Goal: Task Accomplishment & Management: Manage account settings

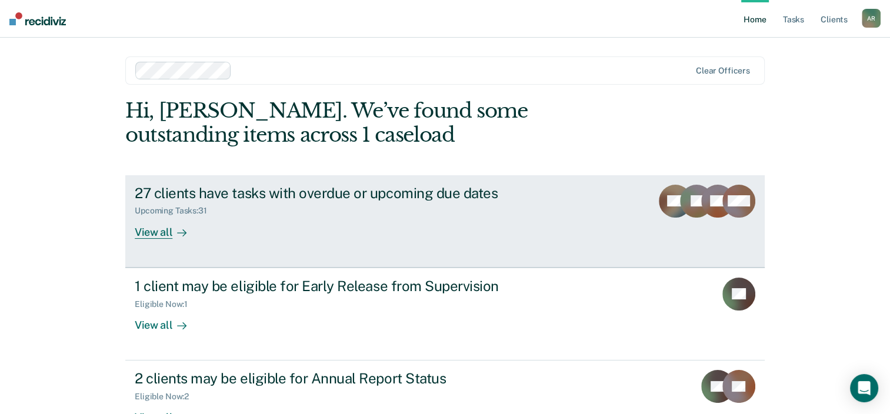
click at [373, 233] on div "27 clients have tasks with overdue or upcoming due dates Upcoming Tasks : 31 Vi…" at bounding box center [355, 212] width 441 height 54
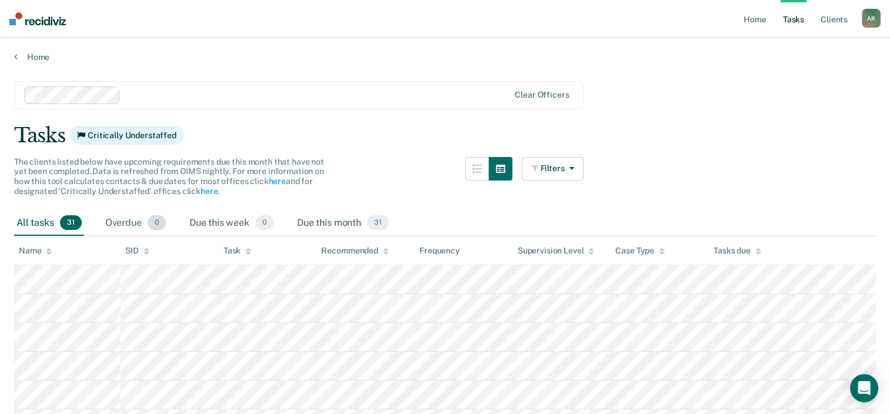
click at [118, 225] on div "Overdue 0" at bounding box center [135, 224] width 65 height 26
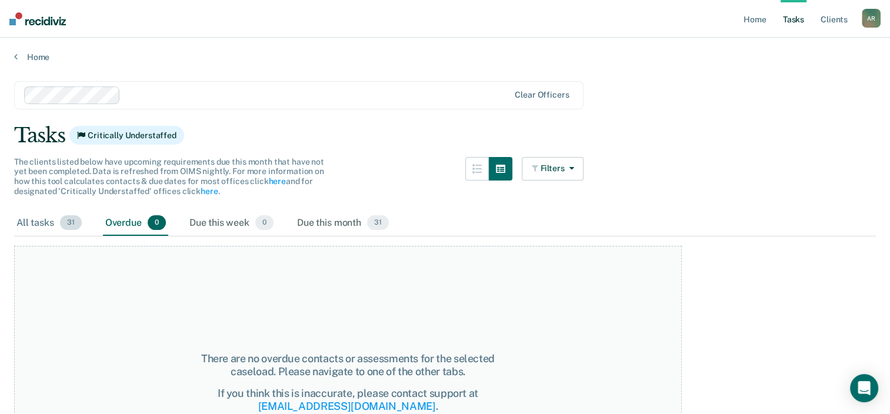
click at [36, 224] on div "All tasks 31" at bounding box center [49, 224] width 70 height 26
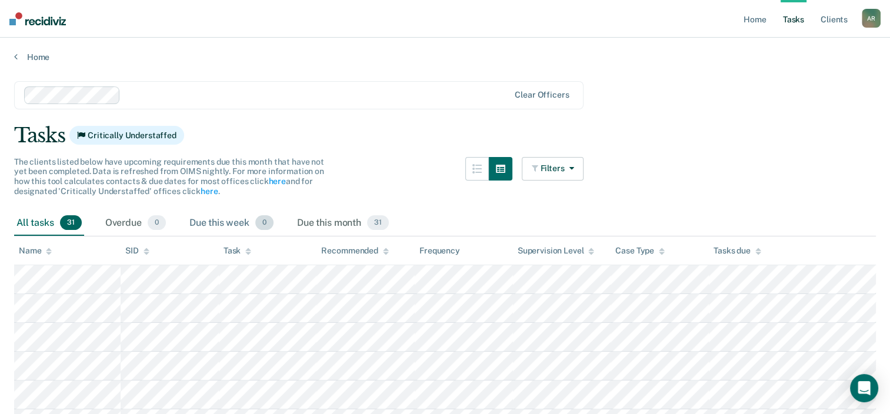
click at [249, 219] on div "Due this week 0" at bounding box center [231, 224] width 89 height 26
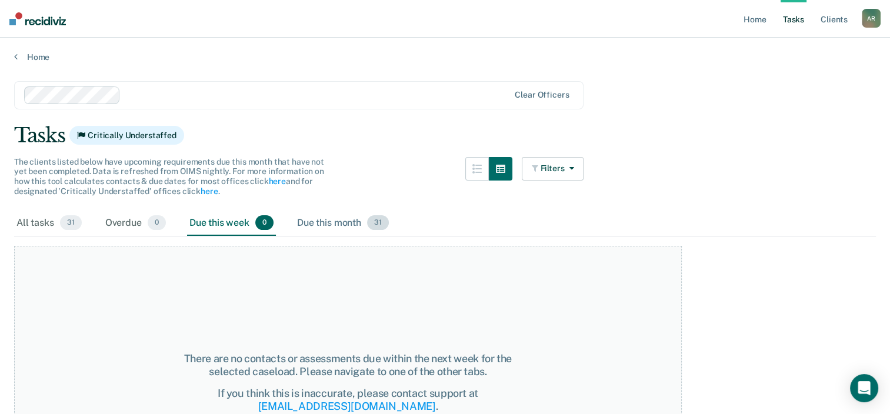
click at [298, 219] on div "Due this month 31" at bounding box center [343, 224] width 96 height 26
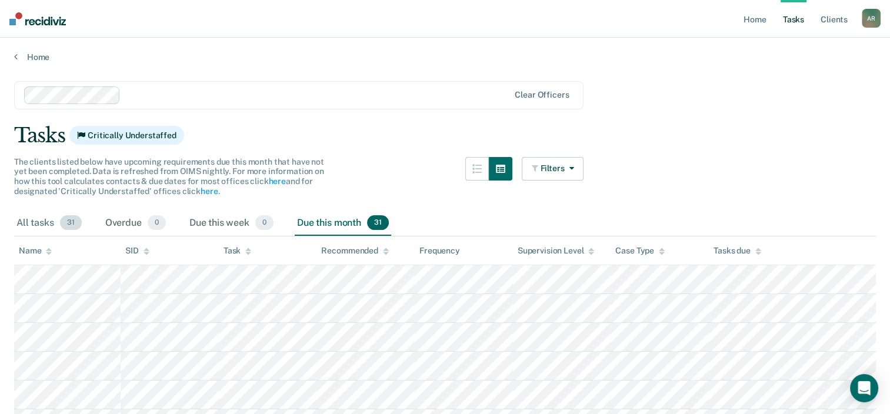
click at [49, 216] on div "All tasks 31" at bounding box center [49, 224] width 70 height 26
click at [142, 215] on div "Overdue 0" at bounding box center [135, 224] width 65 height 26
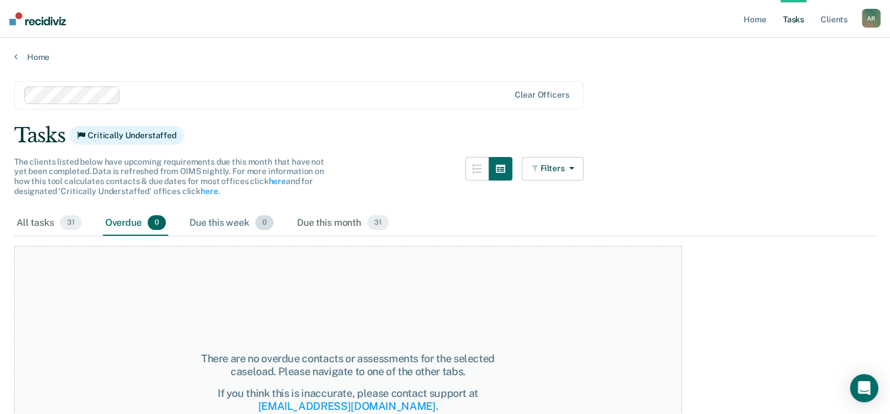
click at [218, 216] on div "Due this week 0" at bounding box center [231, 224] width 89 height 26
click at [311, 219] on div "Due this month 31" at bounding box center [343, 224] width 96 height 26
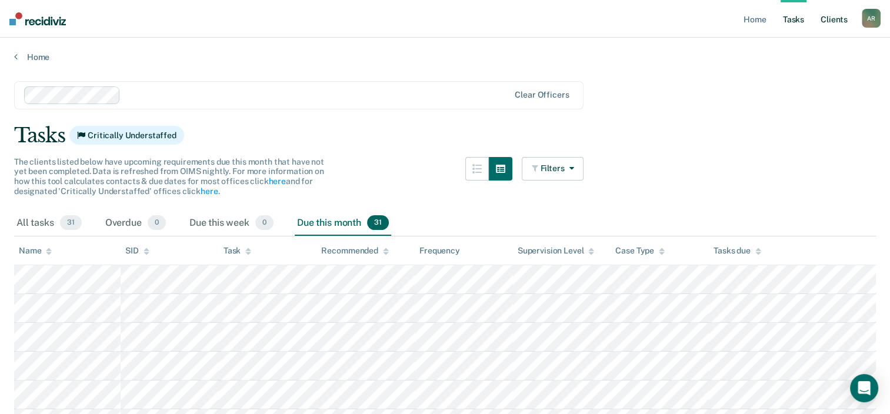
click at [837, 17] on link "Client s" at bounding box center [834, 19] width 32 height 38
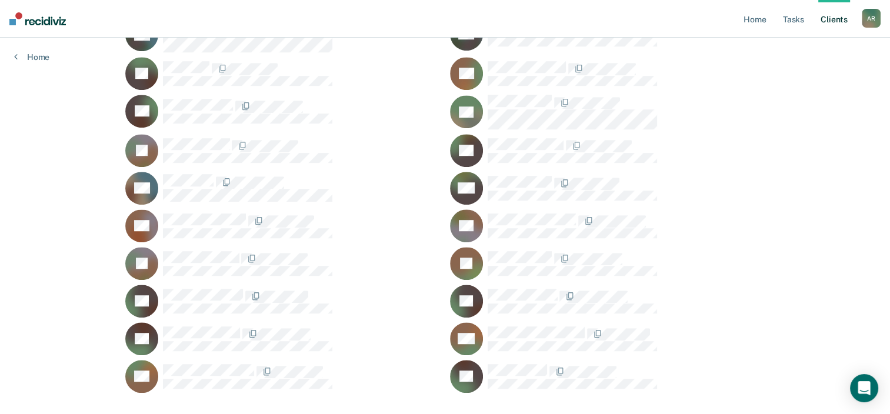
scroll to position [821, 0]
